Goal: Transaction & Acquisition: Download file/media

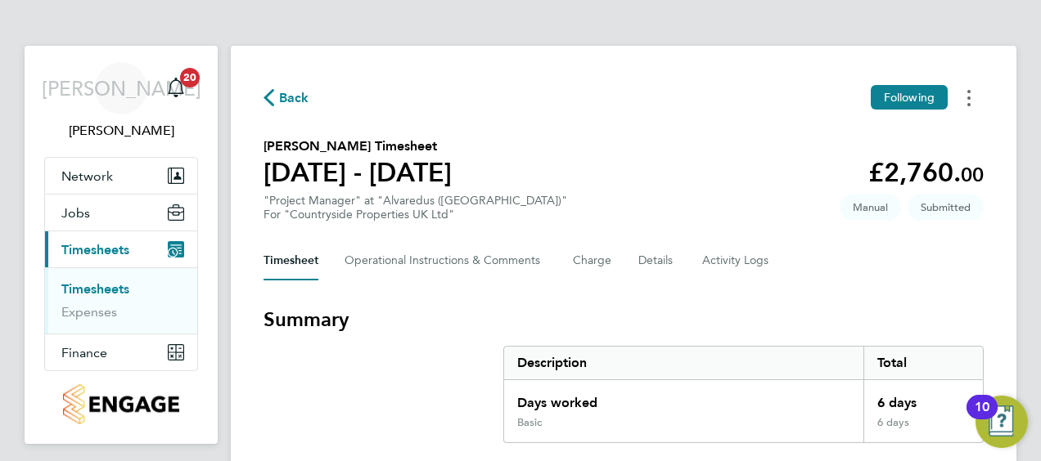
click at [972, 86] on button "Timesheets Menu" at bounding box center [968, 97] width 29 height 25
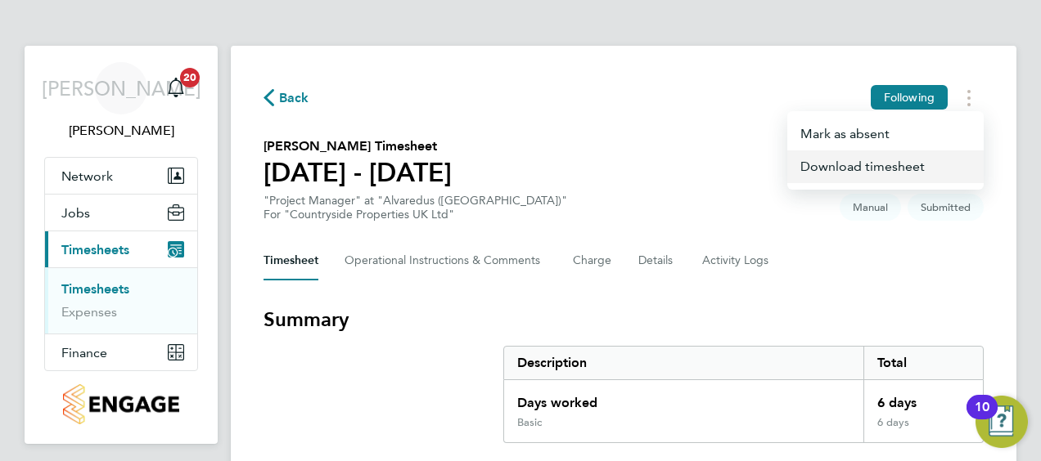
click at [857, 165] on link "Download timesheet" at bounding box center [885, 167] width 196 height 33
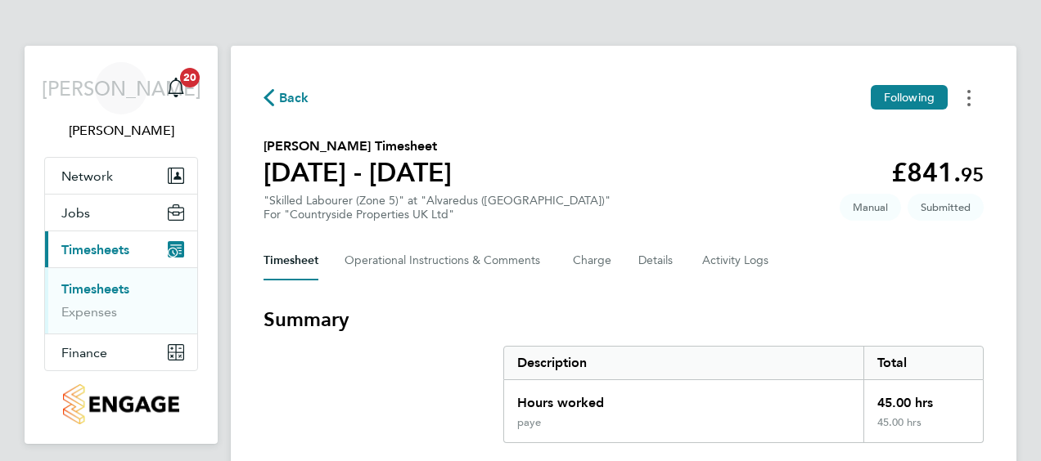
click at [969, 99] on circle "Timesheets Menu" at bounding box center [968, 98] width 3 height 3
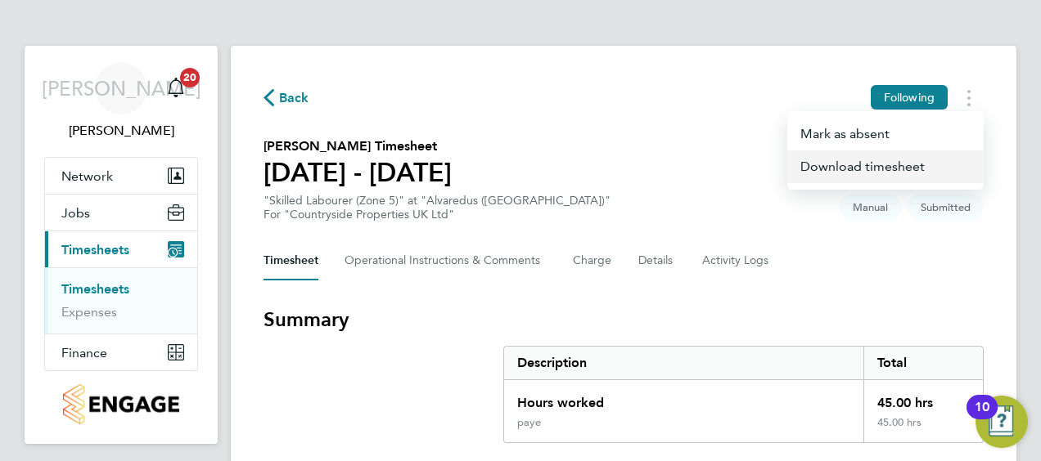
click at [862, 175] on link "Download timesheet" at bounding box center [885, 167] width 196 height 33
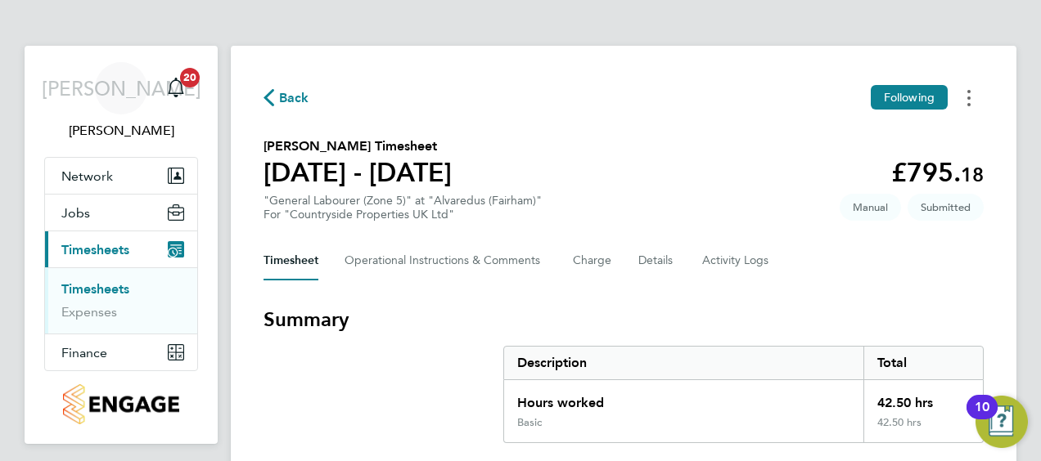
click at [965, 89] on button "Timesheets Menu" at bounding box center [968, 97] width 29 height 25
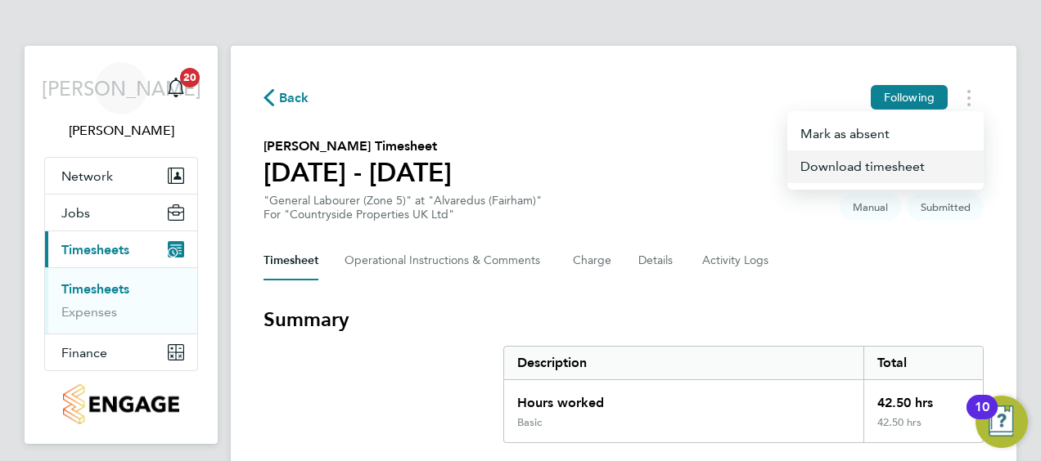
click at [847, 163] on link "Download timesheet" at bounding box center [885, 167] width 196 height 33
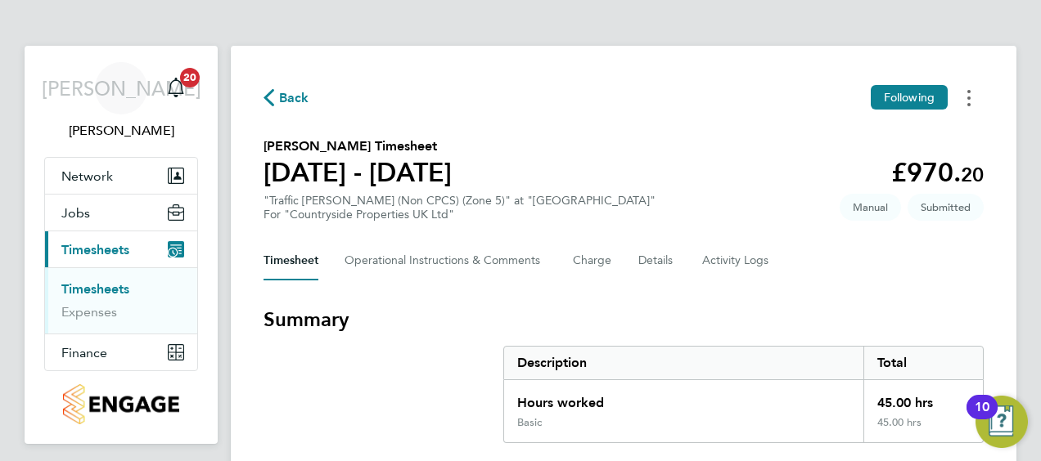
click at [975, 97] on button "Timesheets Menu" at bounding box center [968, 97] width 29 height 25
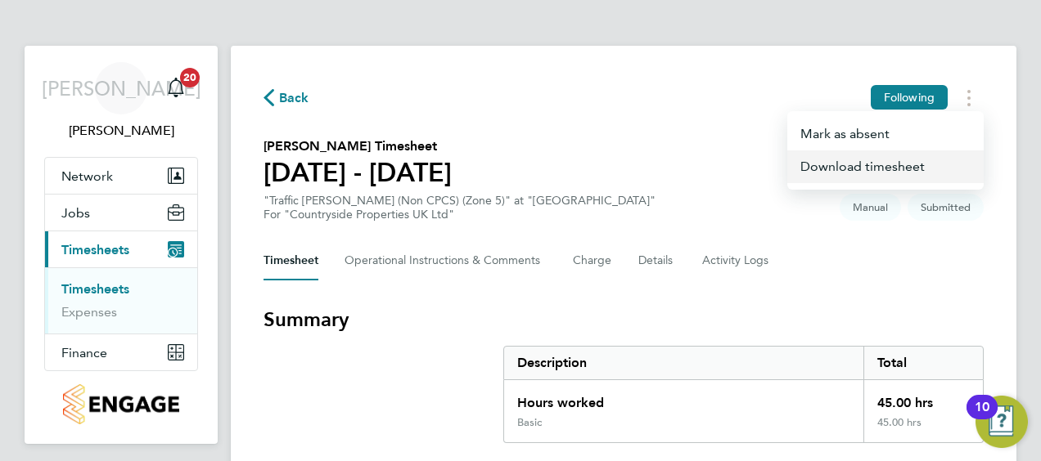
click at [842, 167] on link "Download timesheet" at bounding box center [885, 167] width 196 height 33
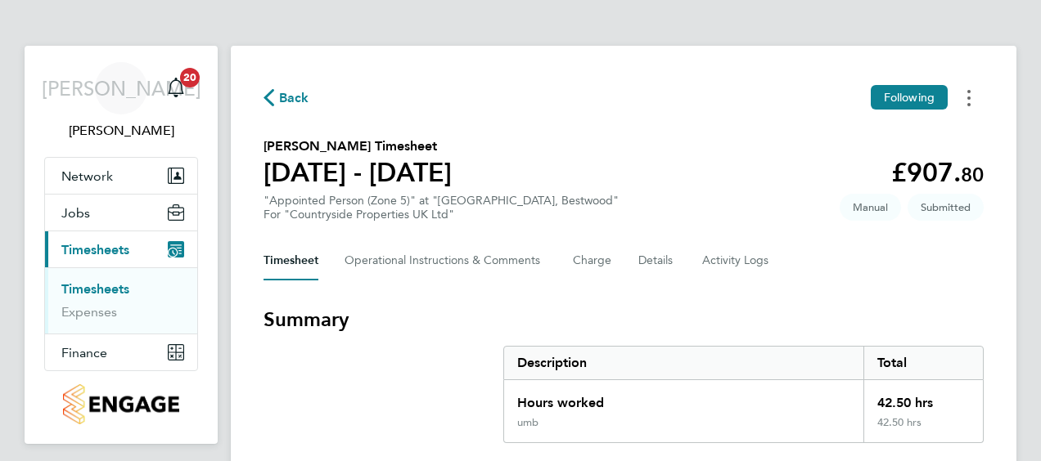
click at [970, 103] on icon "Timesheets Menu" at bounding box center [968, 98] width 3 height 16
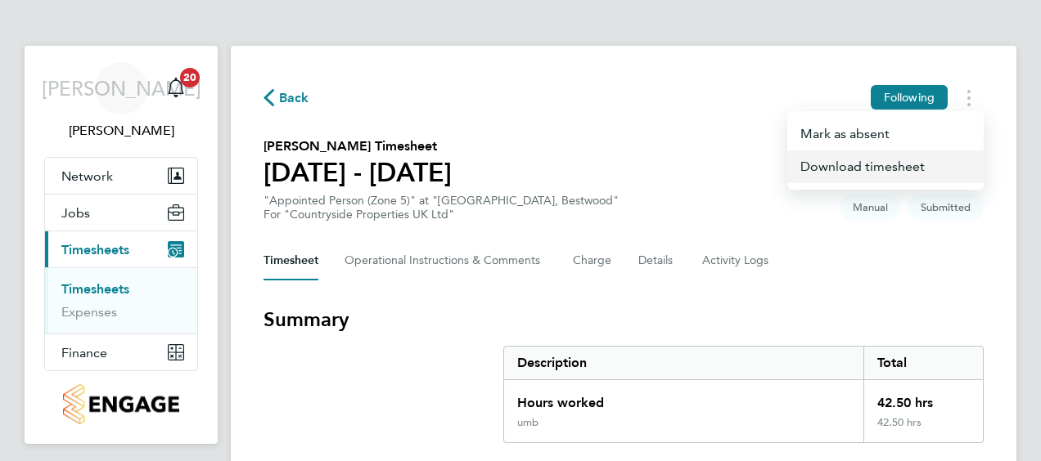
click at [838, 162] on link "Download timesheet" at bounding box center [885, 167] width 196 height 33
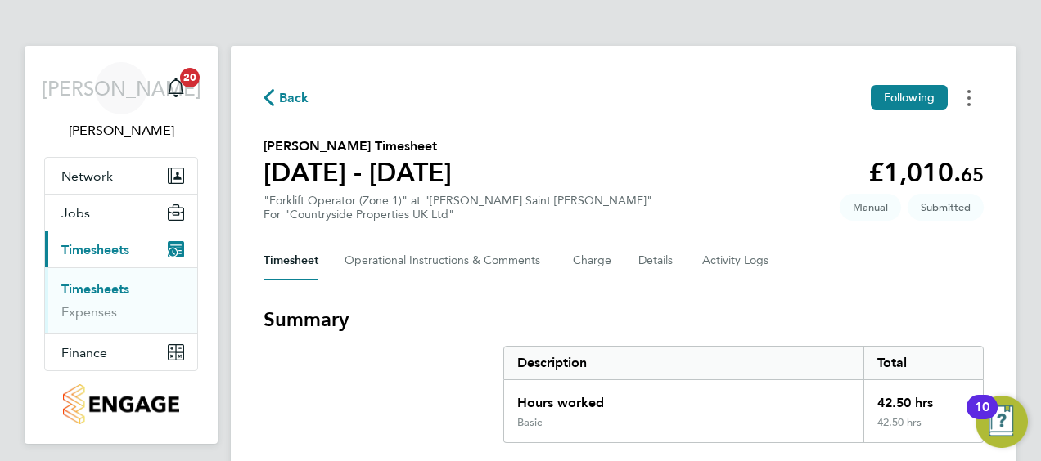
click at [970, 93] on button "Timesheets Menu" at bounding box center [968, 97] width 29 height 25
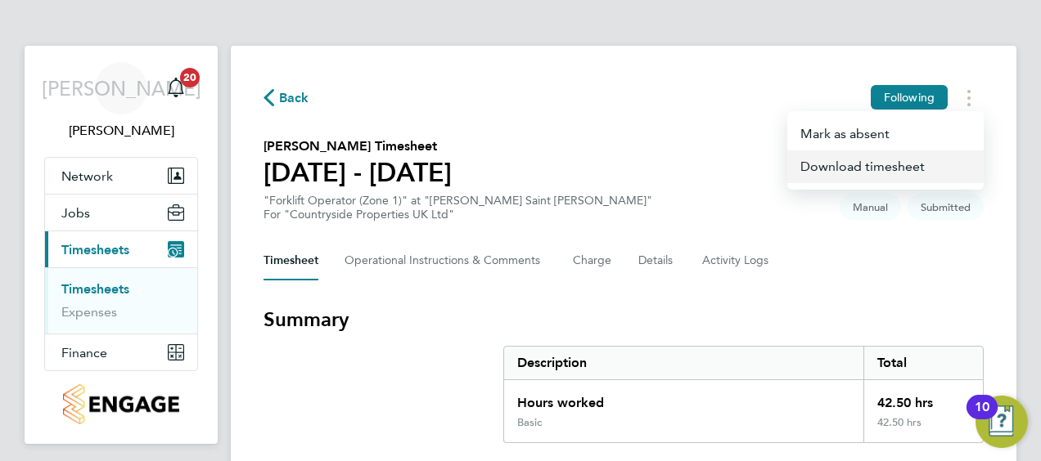
click at [842, 162] on link "Download timesheet" at bounding box center [885, 167] width 196 height 33
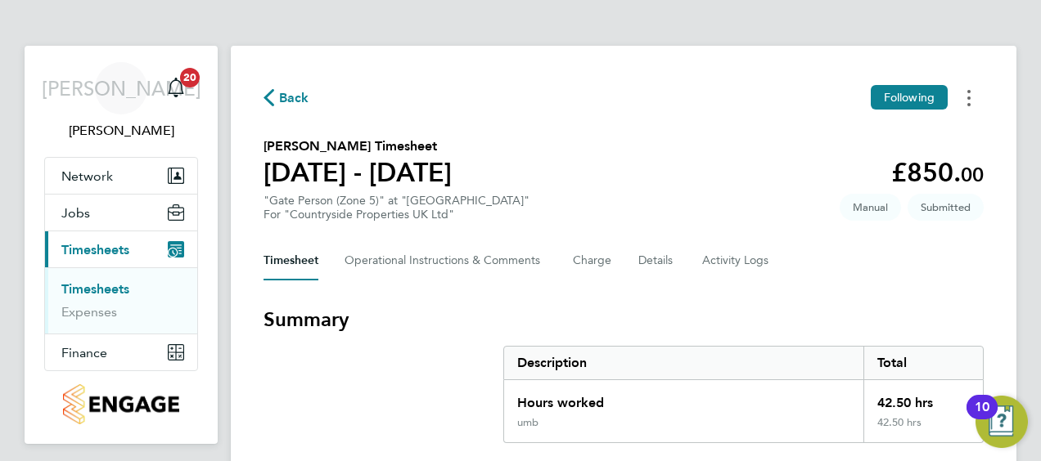
click at [976, 98] on button "Timesheets Menu" at bounding box center [968, 97] width 29 height 25
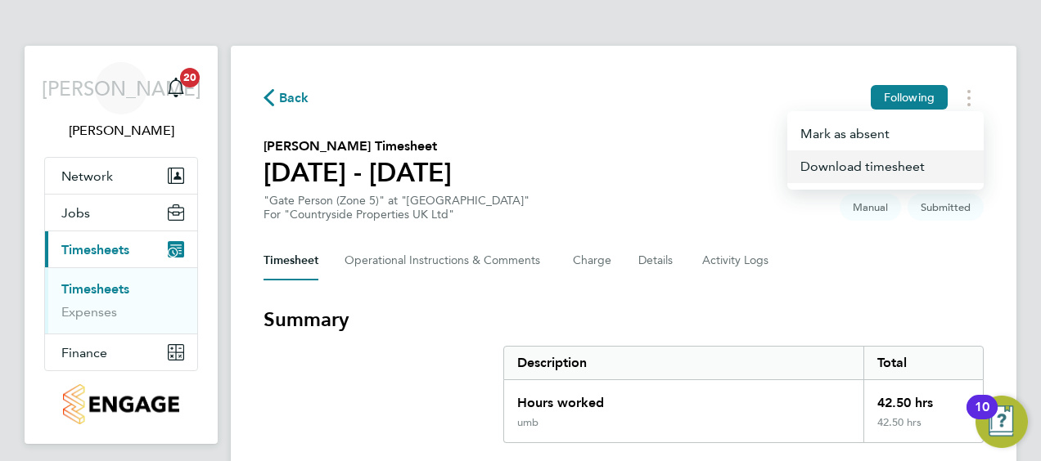
click at [869, 166] on link "Download timesheet" at bounding box center [885, 167] width 196 height 33
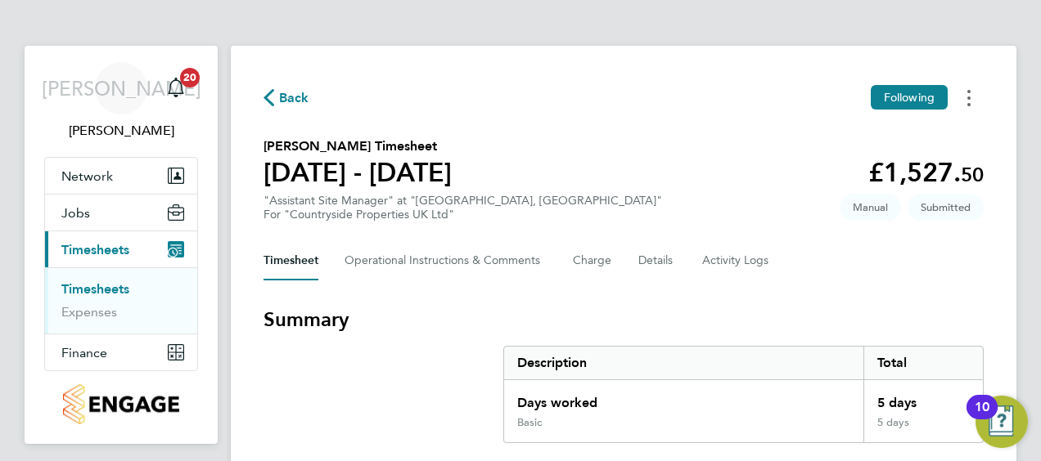
click at [971, 97] on button "Timesheets Menu" at bounding box center [968, 97] width 29 height 25
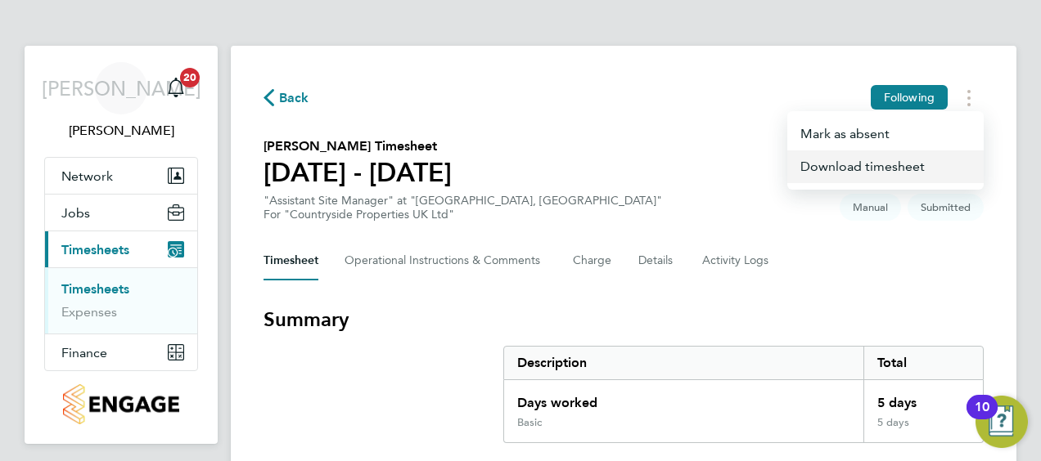
click at [853, 162] on link "Download timesheet" at bounding box center [885, 167] width 196 height 33
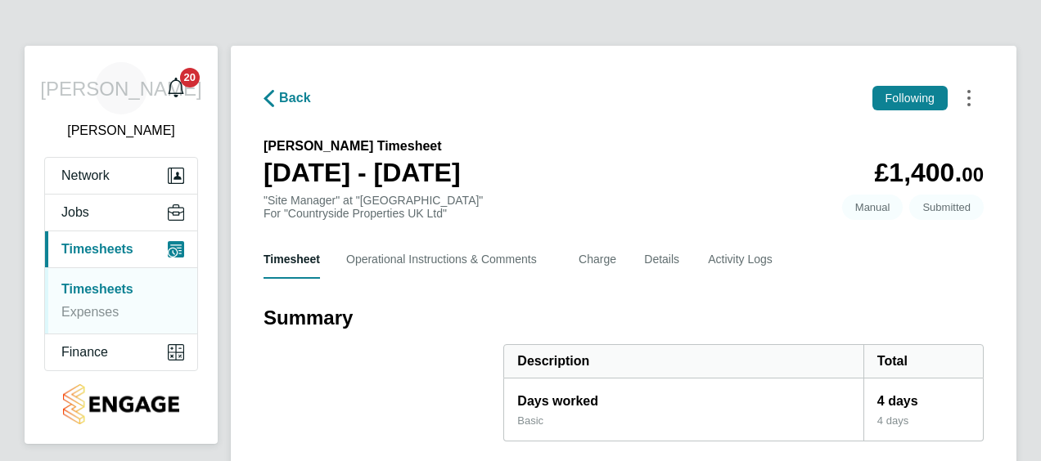
click at [967, 89] on div "Timesheets Menu" at bounding box center [968, 97] width 3 height 17
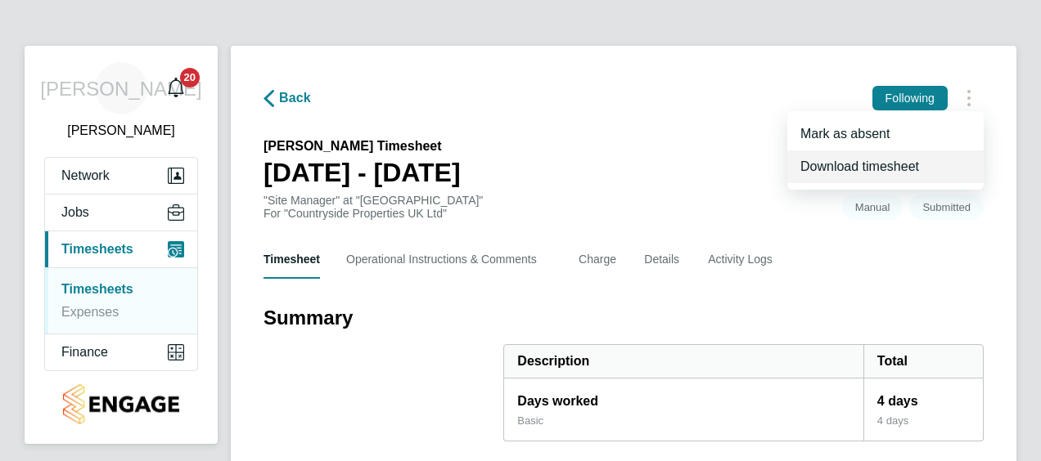
click at [863, 164] on link "Download timesheet" at bounding box center [885, 167] width 196 height 33
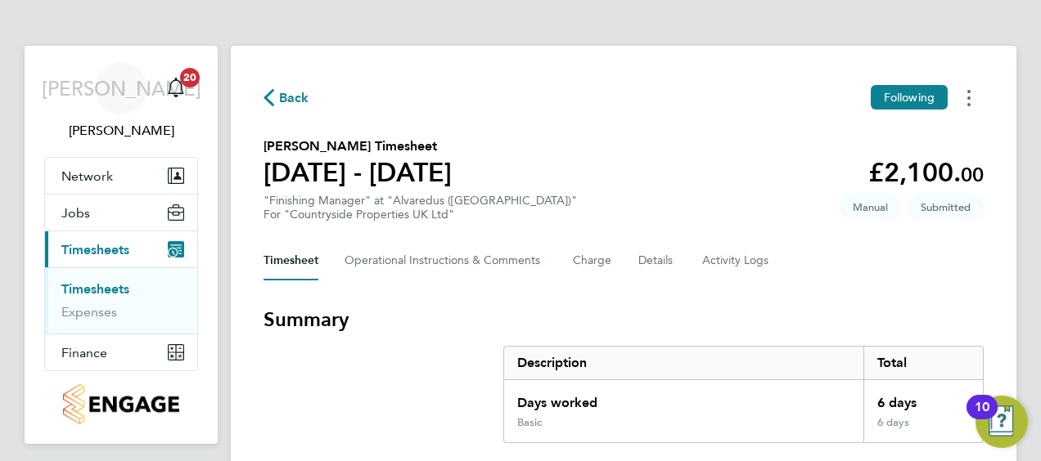
click at [970, 97] on button "Timesheets Menu" at bounding box center [968, 97] width 29 height 25
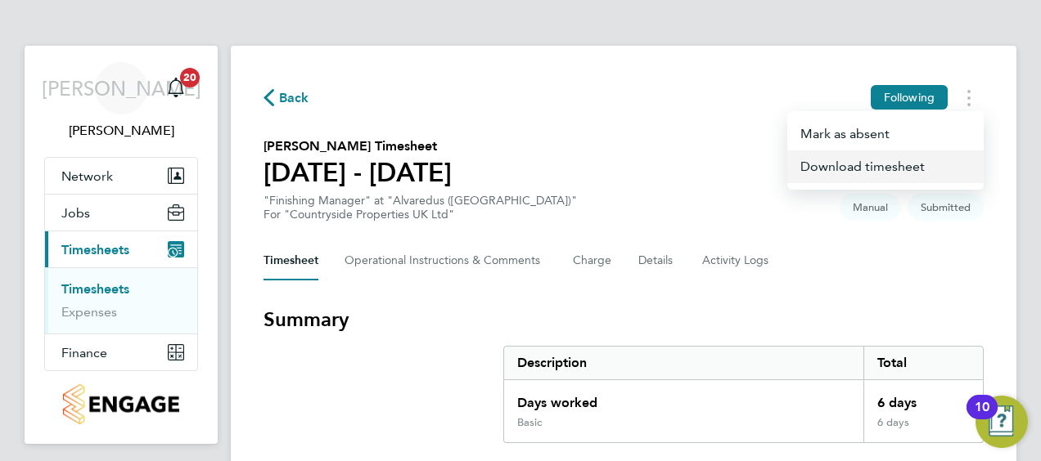
click at [848, 164] on link "Download timesheet" at bounding box center [885, 167] width 196 height 33
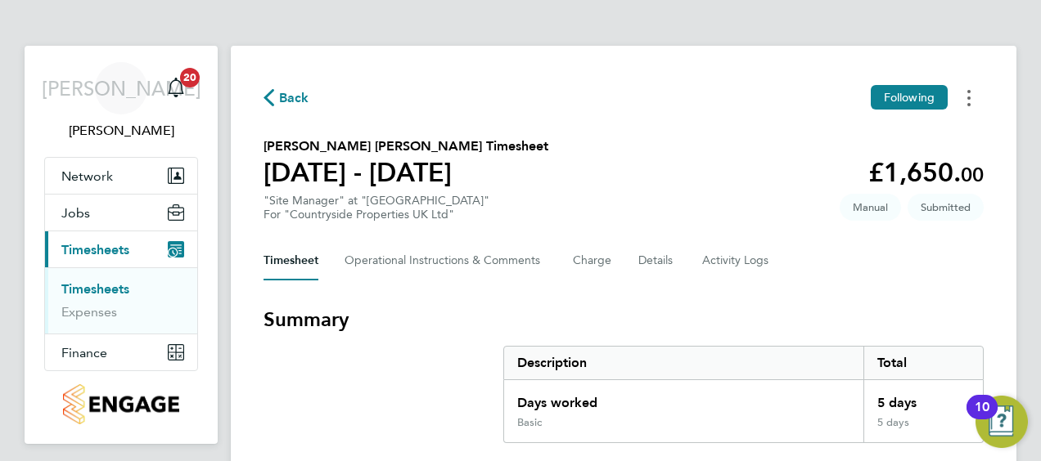
click at [968, 98] on circle "Timesheets Menu" at bounding box center [968, 98] width 3 height 3
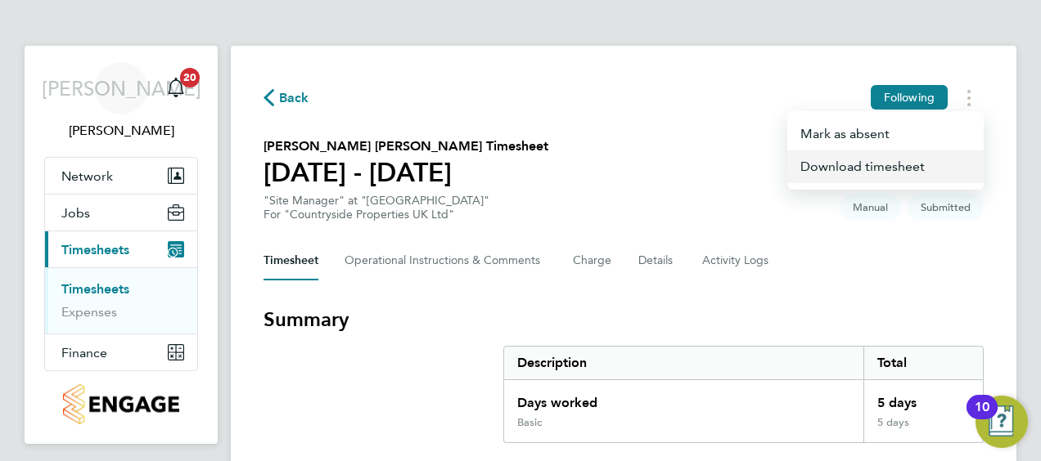
click at [855, 165] on link "Download timesheet" at bounding box center [885, 167] width 196 height 33
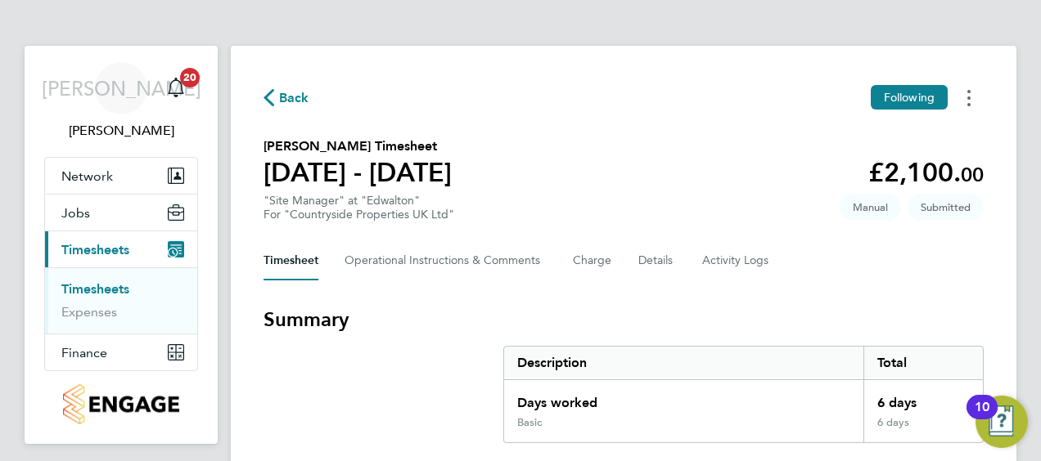
click at [968, 89] on div "Timesheets Menu" at bounding box center [968, 97] width 3 height 17
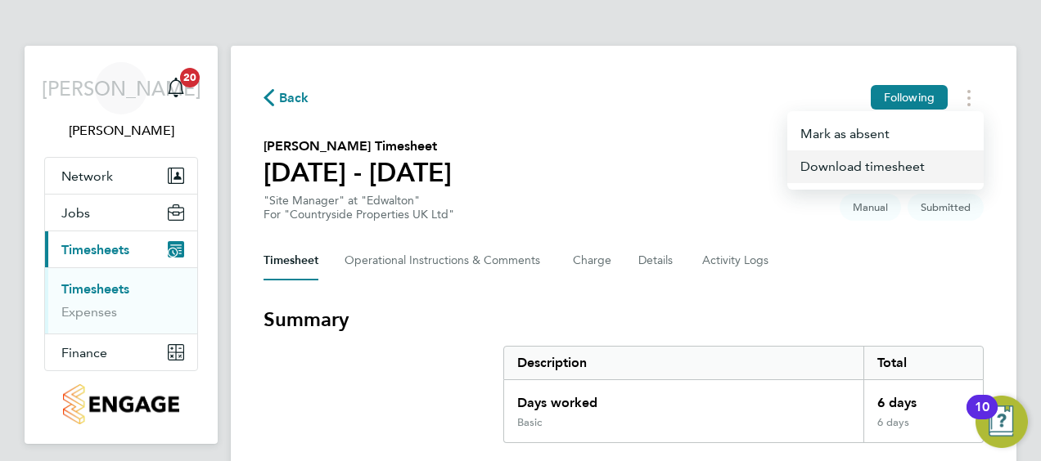
click at [867, 167] on link "Download timesheet" at bounding box center [885, 167] width 196 height 33
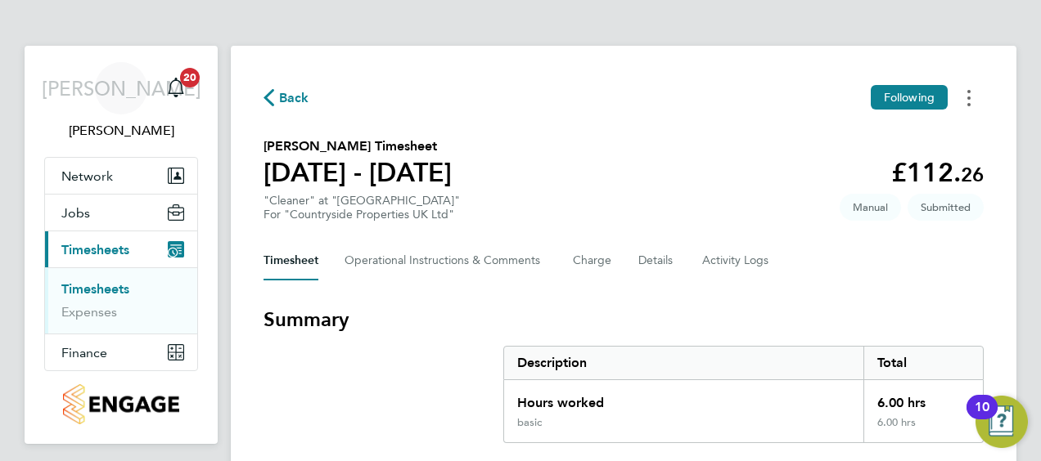
click at [967, 89] on div "Timesheets Menu" at bounding box center [968, 97] width 3 height 17
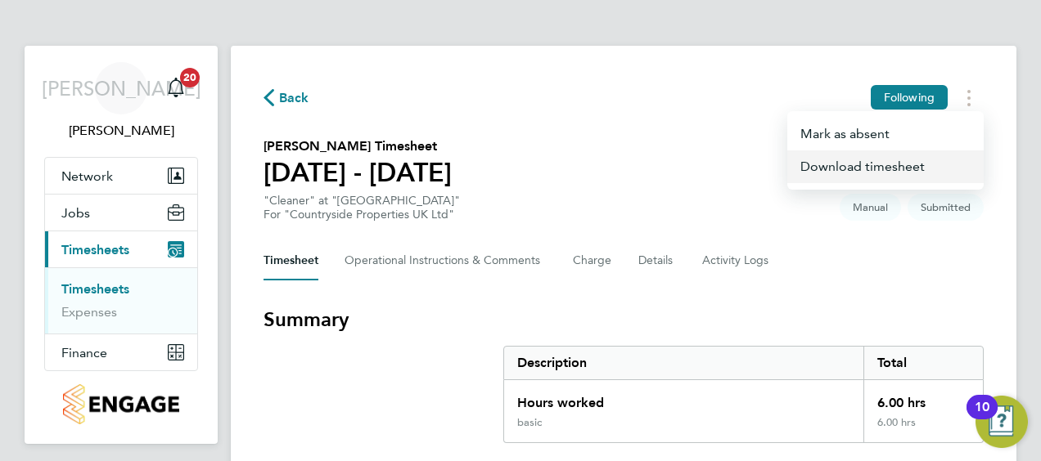
click at [849, 169] on link "Download timesheet" at bounding box center [885, 167] width 196 height 33
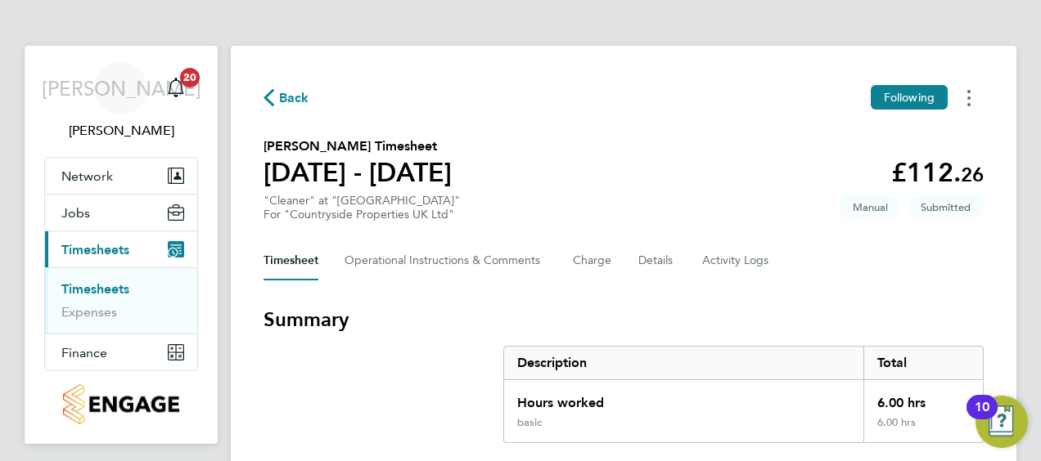
click at [979, 93] on button "Timesheets Menu" at bounding box center [968, 97] width 29 height 25
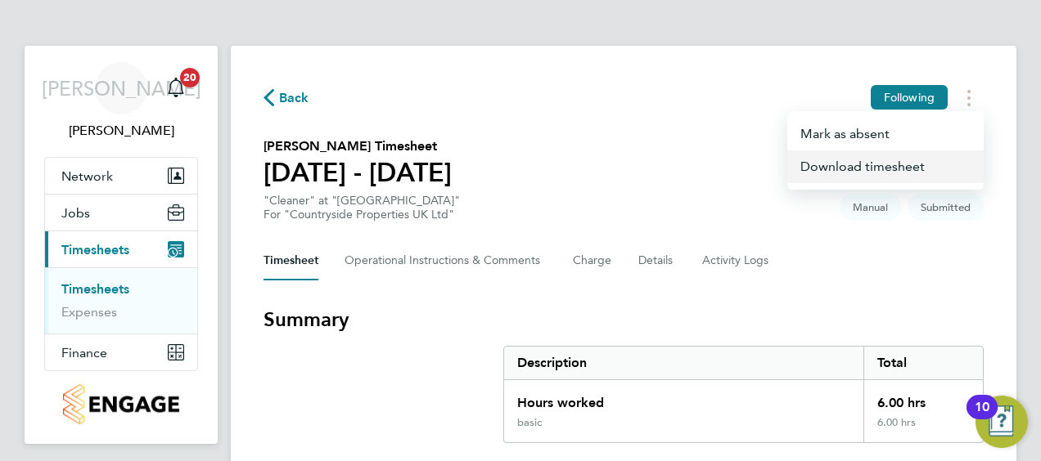
click at [867, 160] on link "Download timesheet" at bounding box center [885, 167] width 196 height 33
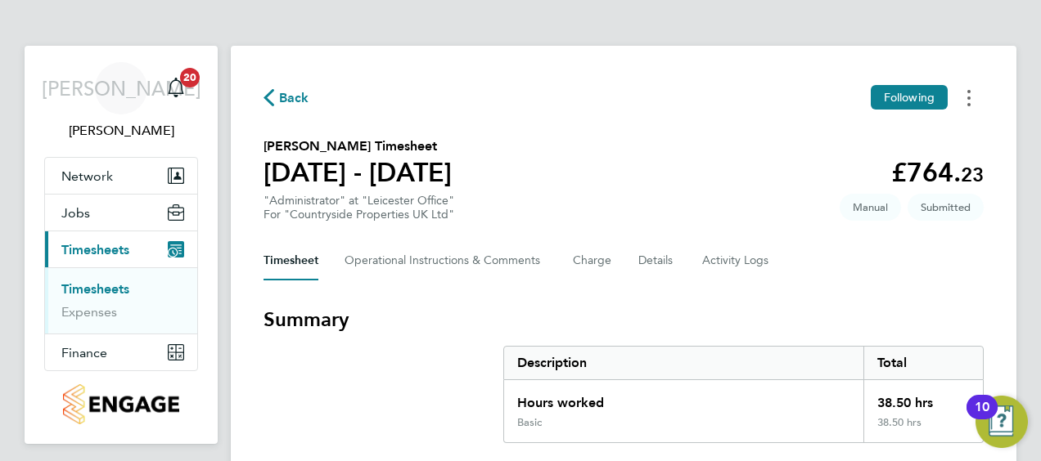
click at [981, 91] on button "Timesheets Menu" at bounding box center [968, 97] width 29 height 25
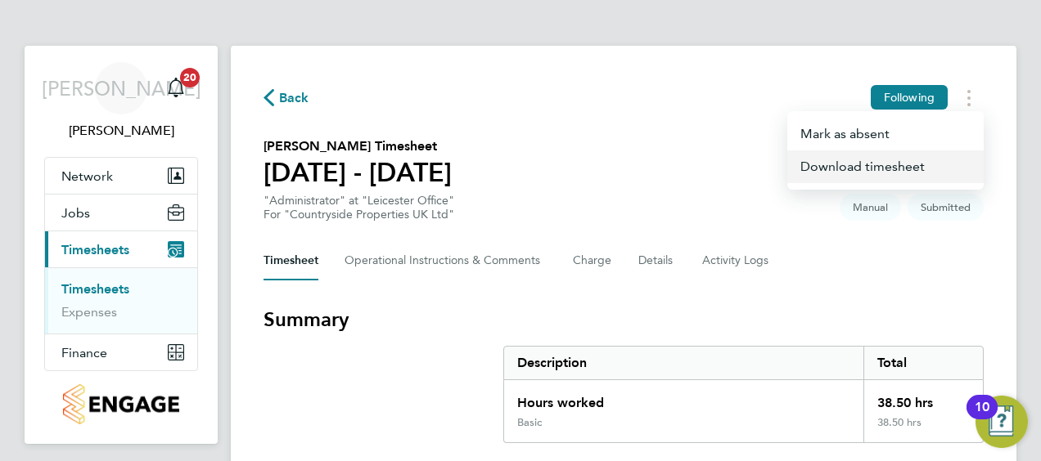
click at [853, 164] on link "Download timesheet" at bounding box center [885, 167] width 196 height 33
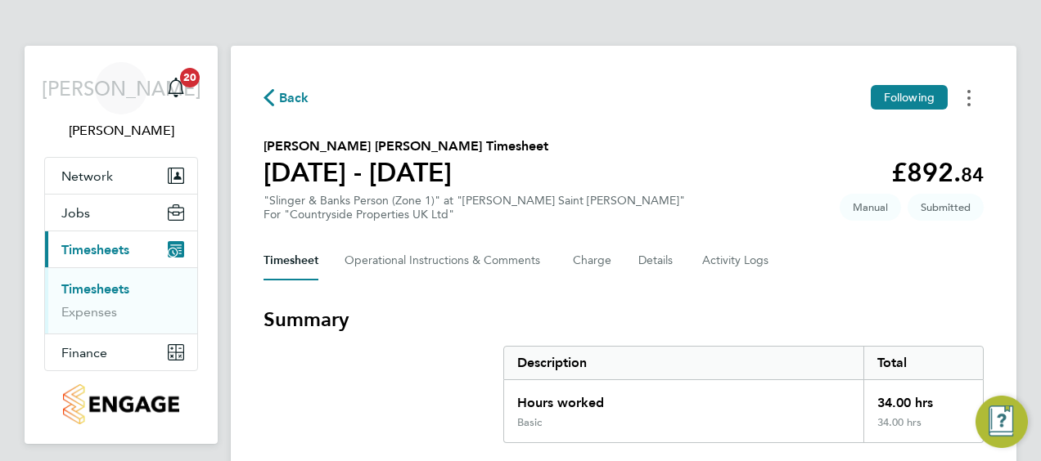
click at [971, 97] on button "Timesheets Menu" at bounding box center [968, 97] width 29 height 25
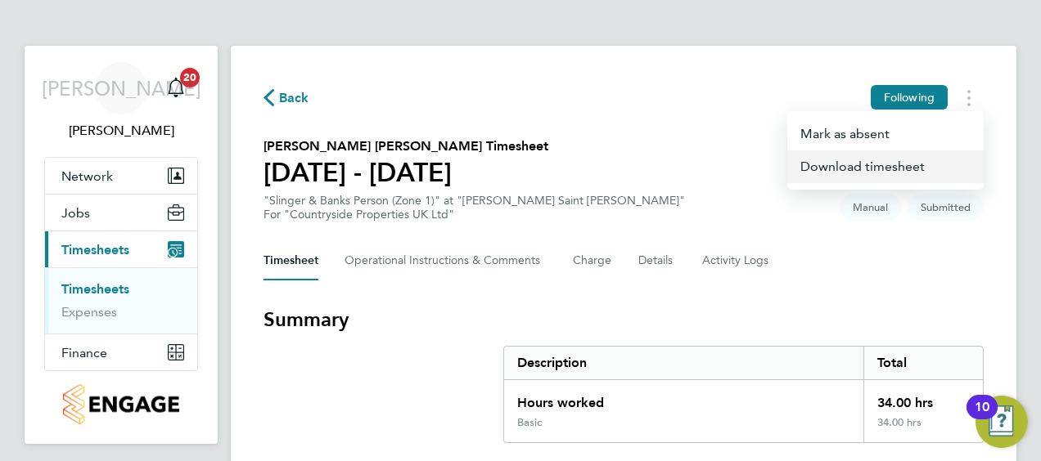
click at [860, 166] on link "Download timesheet" at bounding box center [885, 167] width 196 height 33
